Goal: Task Accomplishment & Management: Use online tool/utility

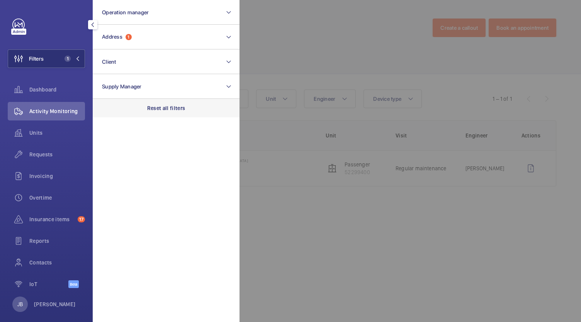
click at [170, 107] on p "Reset all filters" at bounding box center [166, 108] width 38 height 8
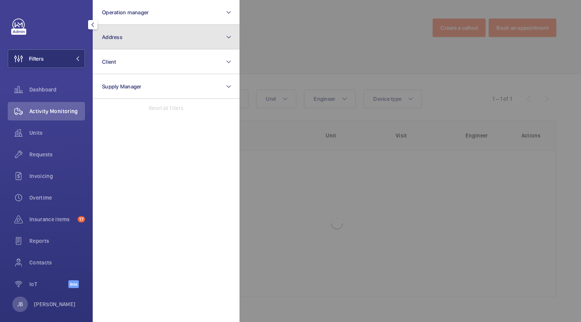
click at [147, 39] on button "Address" at bounding box center [166, 37] width 147 height 25
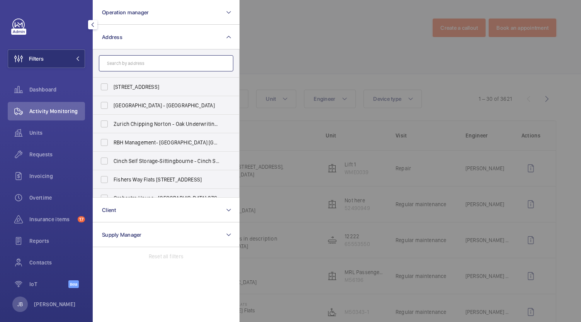
drag, startPoint x: 129, startPoint y: 72, endPoint x: 124, endPoint y: 62, distance: 11.2
paste input "Centro Buildings"
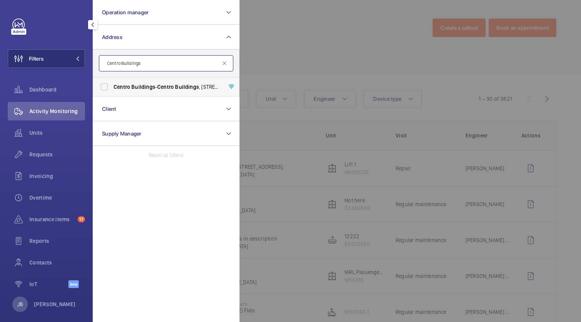
type input "Centro Buildings"
click at [134, 84] on span "Buildings" at bounding box center [143, 87] width 24 height 6
click at [112, 83] on input "[GEOGRAPHIC_DATA] - [GEOGRAPHIC_DATA] , [STREET_ADDRESS][PERSON_NAME]" at bounding box center [104, 86] width 15 height 15
checkbox input "true"
click at [317, 45] on div at bounding box center [529, 161] width 581 height 322
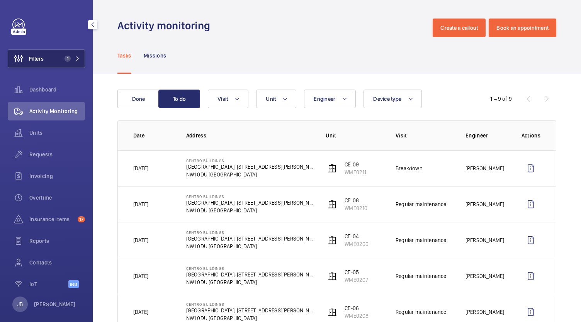
drag, startPoint x: 43, startPoint y: 54, endPoint x: 52, endPoint y: 55, distance: 9.0
click at [44, 54] on span "Filters" at bounding box center [26, 58] width 36 height 19
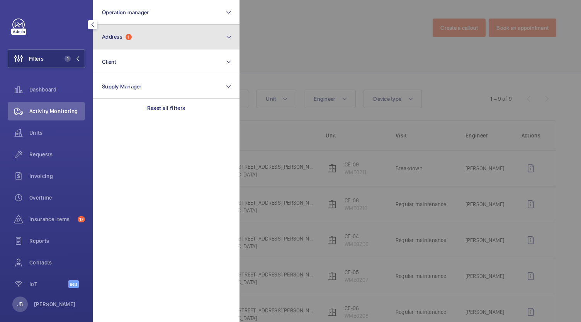
click at [126, 30] on button "Address 1" at bounding box center [166, 37] width 147 height 25
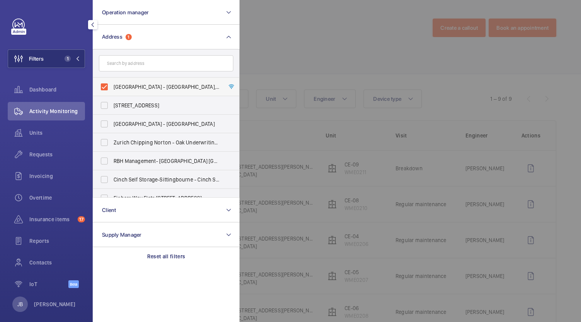
drag, startPoint x: 99, startPoint y: 91, endPoint x: 109, endPoint y: 85, distance: 11.5
click at [99, 91] on label "[GEOGRAPHIC_DATA] - [GEOGRAPHIC_DATA], [STREET_ADDRESS][PERSON_NAME]" at bounding box center [160, 87] width 134 height 19
click at [99, 91] on input "[GEOGRAPHIC_DATA] - [GEOGRAPHIC_DATA], [STREET_ADDRESS][PERSON_NAME]" at bounding box center [104, 86] width 15 height 15
checkbox input "false"
drag, startPoint x: 121, startPoint y: 71, endPoint x: 124, endPoint y: 62, distance: 9.2
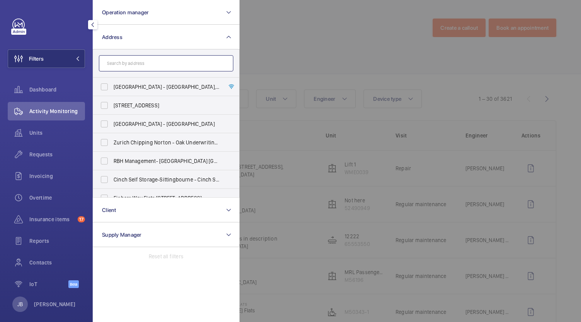
paste input "N1 7EU"
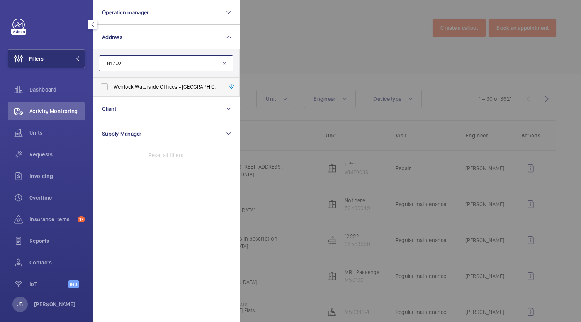
type input "N1 7EU"
click at [101, 85] on label "Wenlock Waterside Offices - [GEOGRAPHIC_DATA], [STREET_ADDRESS]" at bounding box center [160, 87] width 134 height 19
click at [101, 85] on input "Wenlock Waterside Offices - [GEOGRAPHIC_DATA], [STREET_ADDRESS]" at bounding box center [104, 86] width 15 height 15
checkbox input "true"
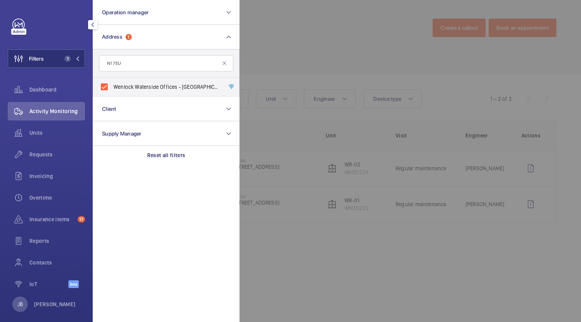
drag, startPoint x: 245, startPoint y: 63, endPoint x: 251, endPoint y: 62, distance: 5.4
click at [251, 62] on div at bounding box center [529, 161] width 581 height 322
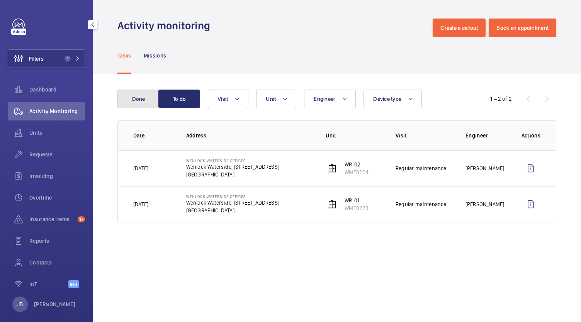
click at [148, 98] on button "Done" at bounding box center [138, 99] width 42 height 19
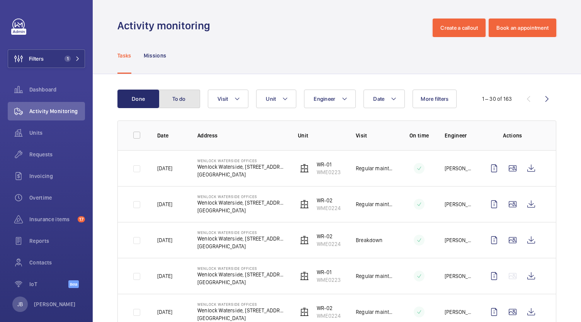
click at [185, 100] on button "To do" at bounding box center [179, 99] width 42 height 19
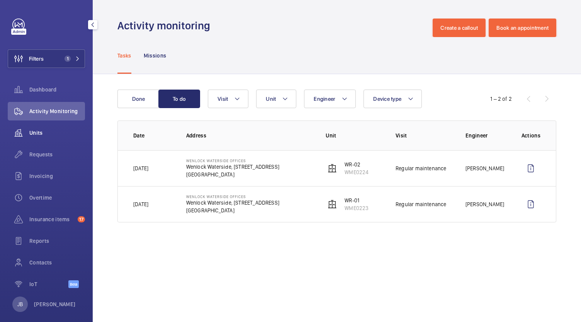
click at [37, 129] on span "Units" at bounding box center [57, 133] width 56 height 8
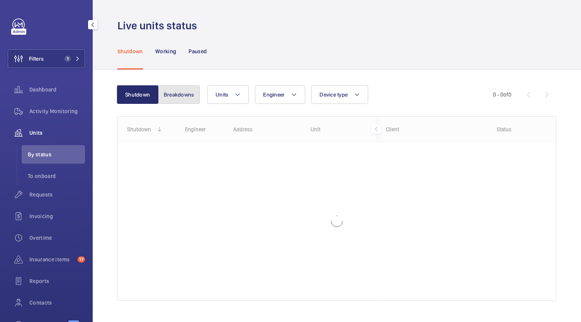
click at [190, 102] on button "Breakdowns" at bounding box center [179, 94] width 42 height 19
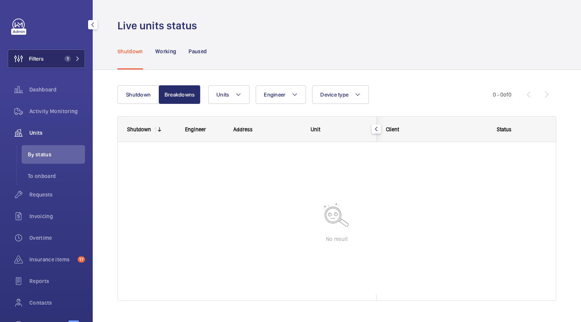
click at [52, 60] on button "Filters 1" at bounding box center [46, 58] width 77 height 19
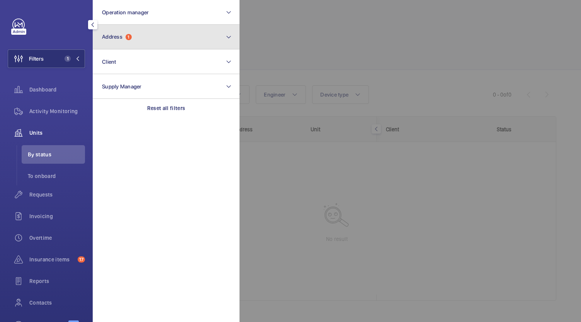
click at [157, 44] on button "Address 1" at bounding box center [166, 37] width 147 height 25
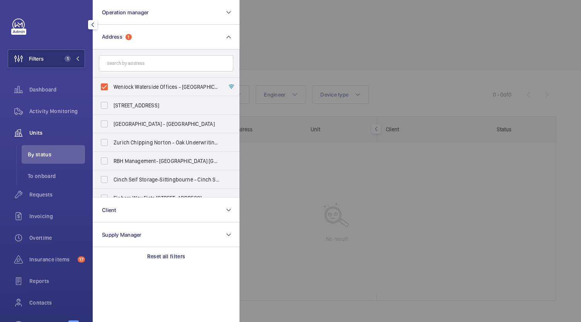
click at [263, 42] on div at bounding box center [529, 161] width 581 height 322
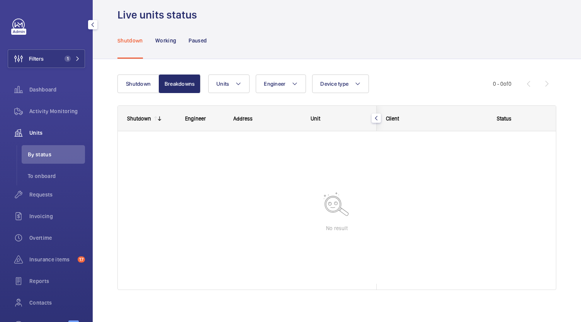
scroll to position [16, 0]
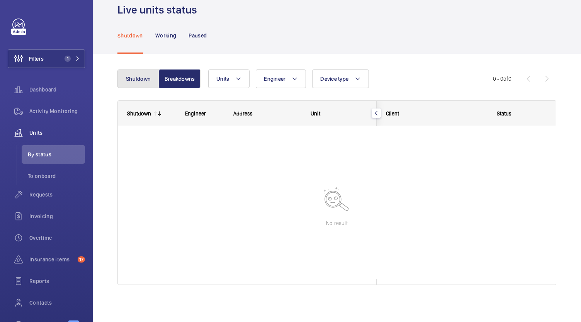
click at [138, 82] on button "Shutdown" at bounding box center [138, 78] width 42 height 19
click at [191, 80] on button "Breakdowns" at bounding box center [179, 78] width 42 height 19
click at [123, 80] on button "Shutdown" at bounding box center [138, 78] width 42 height 19
click at [61, 111] on span "Activity Monitoring" at bounding box center [57, 111] width 56 height 8
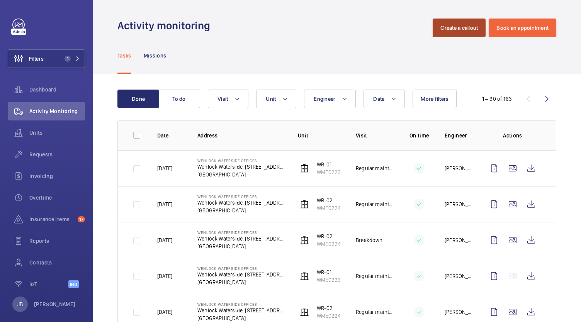
click at [454, 27] on button "Create a callout" at bounding box center [458, 28] width 53 height 19
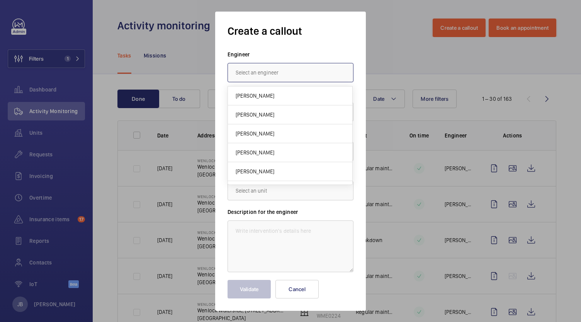
click at [295, 79] on input "text" at bounding box center [290, 72] width 126 height 19
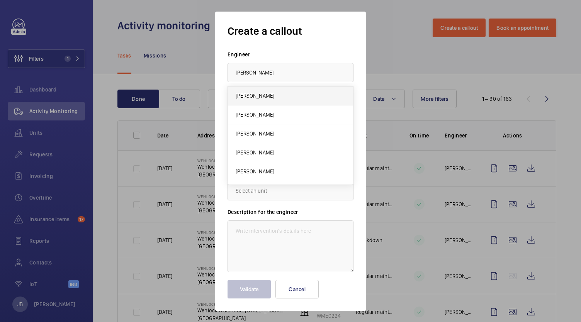
click at [277, 93] on mat-option "[PERSON_NAME]" at bounding box center [290, 95] width 125 height 19
type input "[PERSON_NAME]"
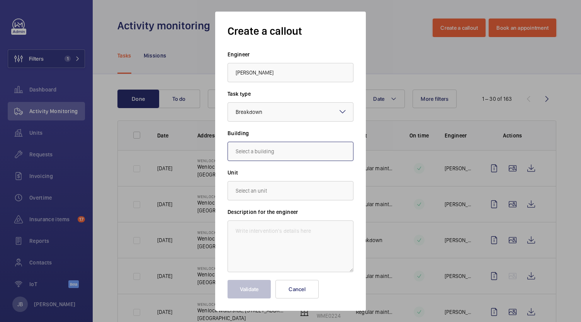
drag, startPoint x: 271, startPoint y: 144, endPoint x: 269, endPoint y: 149, distance: 4.5
click at [269, 149] on input "text" at bounding box center [290, 151] width 126 height 19
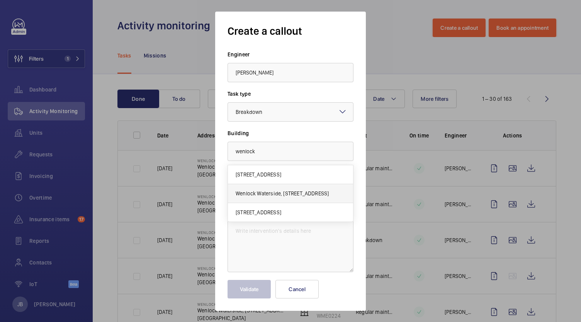
click at [265, 190] on span "Wenlock Waterside, [STREET_ADDRESS]" at bounding box center [281, 194] width 93 height 8
type input "Wenlock Waterside, [STREET_ADDRESS]"
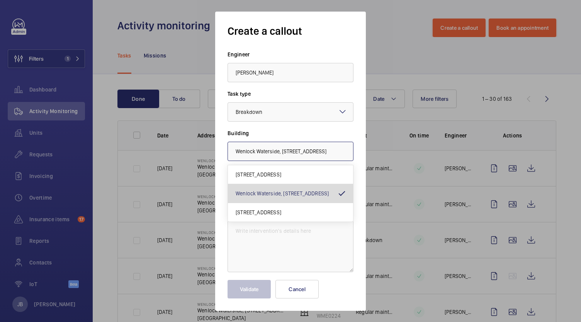
scroll to position [0, 17]
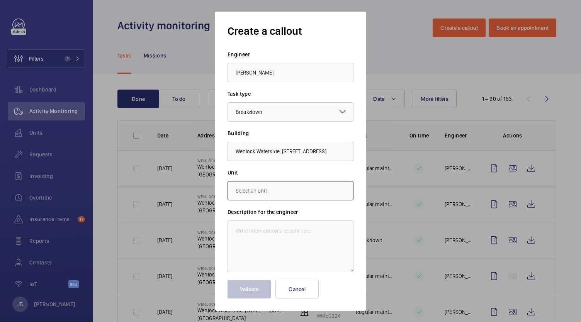
click at [265, 190] on input "text" at bounding box center [290, 190] width 126 height 19
click at [297, 215] on mat-option "WME0224 - WR-02" at bounding box center [290, 214] width 125 height 19
type input "WME0224 - WR-02"
paste textarea "Lift alarm not working"
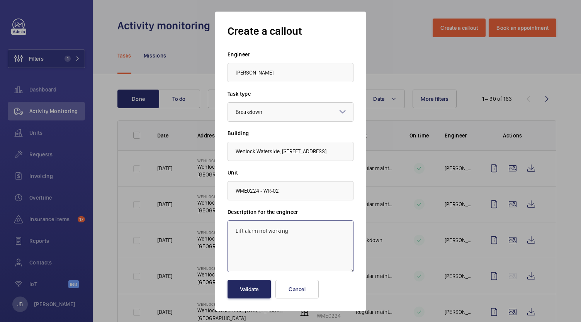
type textarea "Lift alarm not working"
click at [244, 289] on button "Validate" at bounding box center [248, 289] width 43 height 19
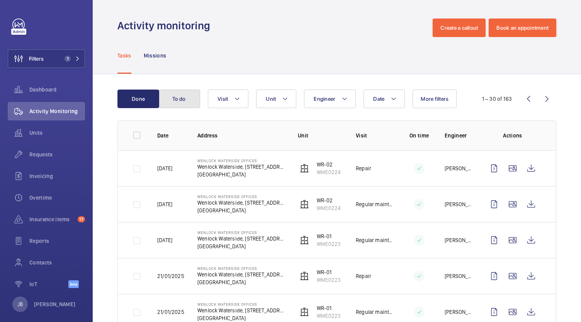
click at [174, 101] on button "To do" at bounding box center [179, 99] width 42 height 19
